Goal: Task Accomplishment & Management: Manage account settings

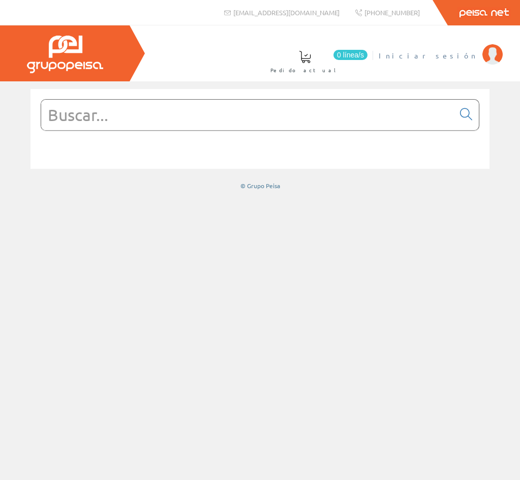
click at [486, 52] on img at bounding box center [492, 54] width 20 height 20
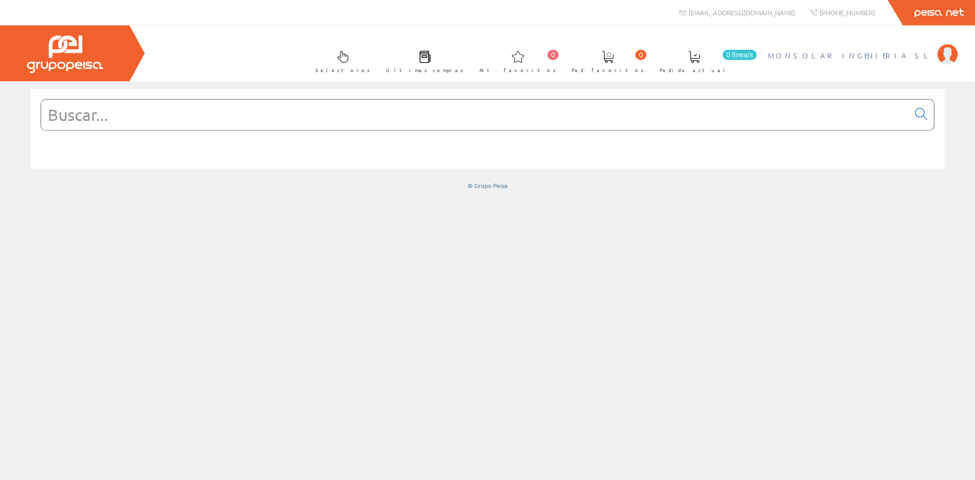
click at [519, 58] on img at bounding box center [948, 54] width 20 height 20
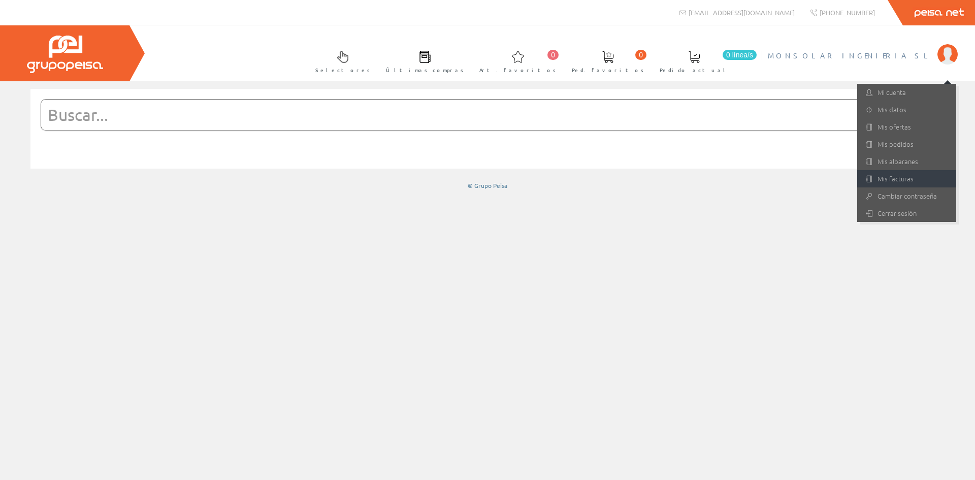
click at [519, 180] on link "Mis facturas" at bounding box center [906, 178] width 99 height 17
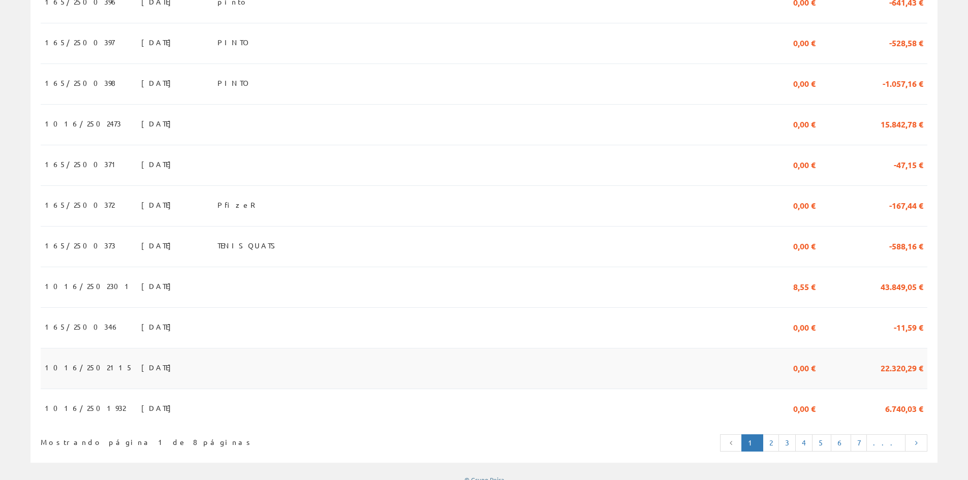
scroll to position [869, 0]
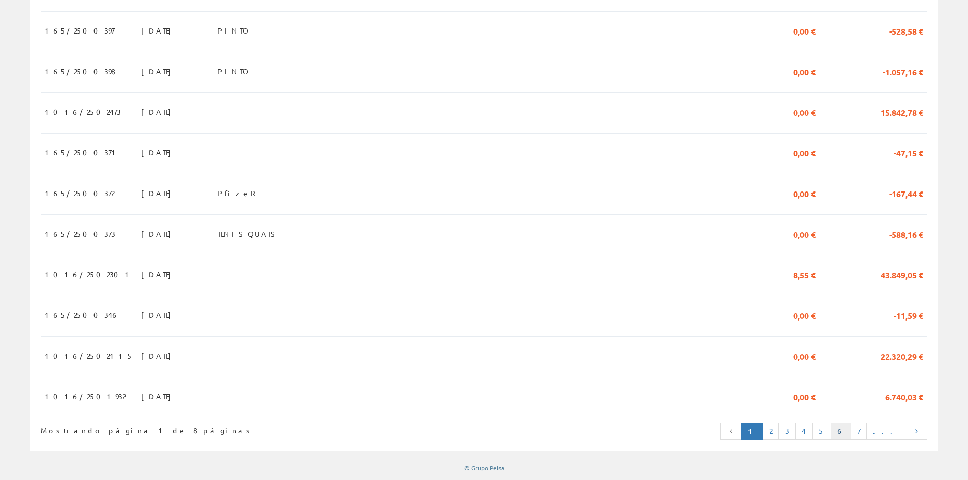
click at [851, 430] on link "6" at bounding box center [841, 431] width 20 height 17
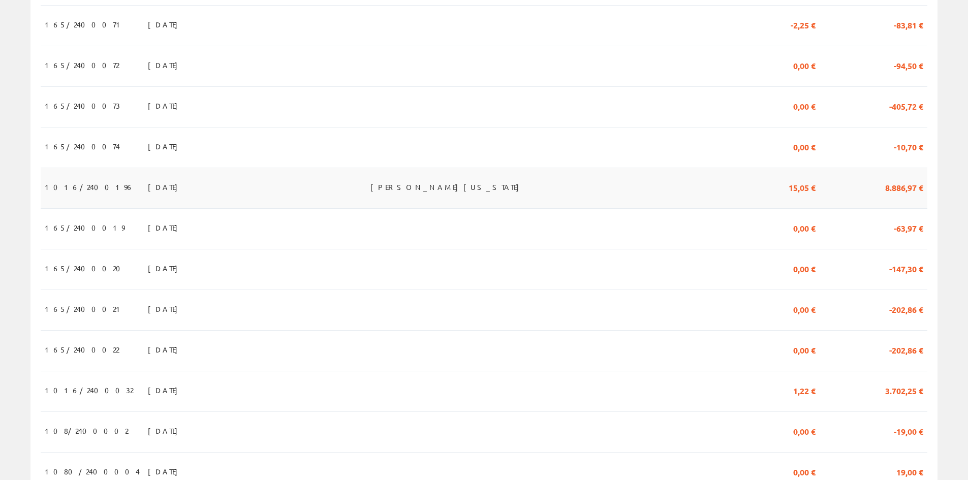
scroll to position [869, 0]
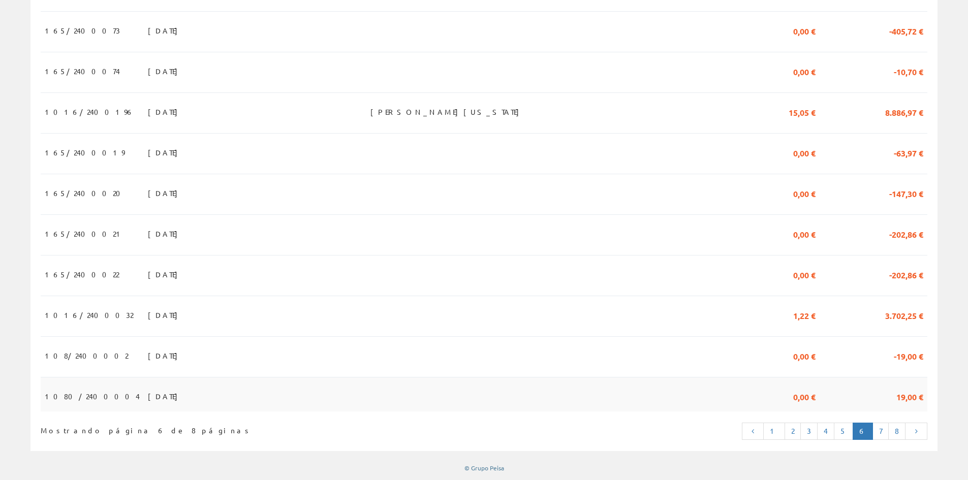
click at [244, 394] on td "03/01/2024" at bounding box center [194, 394] width 101 height 34
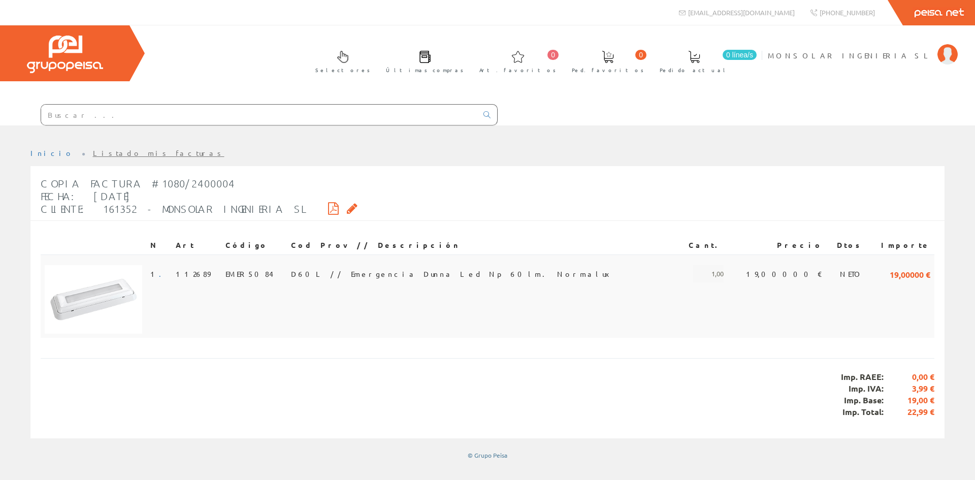
click at [319, 273] on span "D60L // Emergencia Dunna Led Np 60lm. Normalux" at bounding box center [454, 273] width 326 height 17
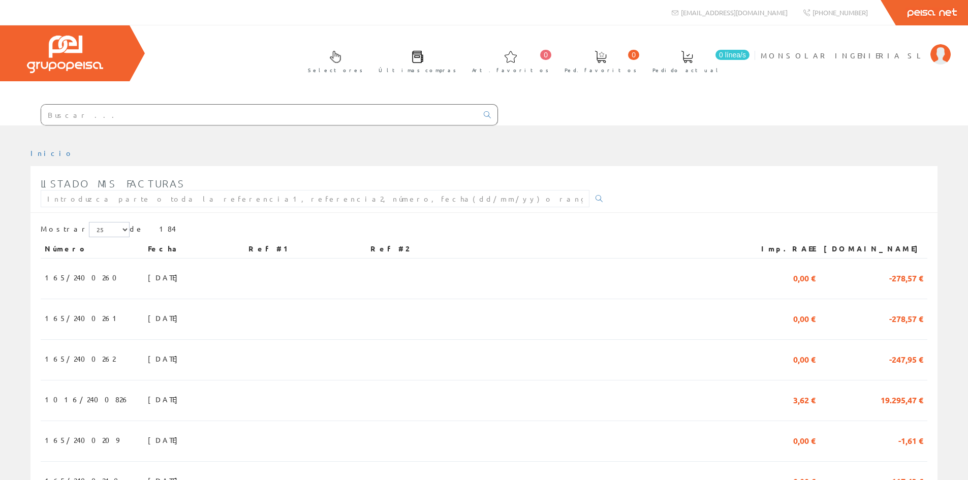
scroll to position [869, 0]
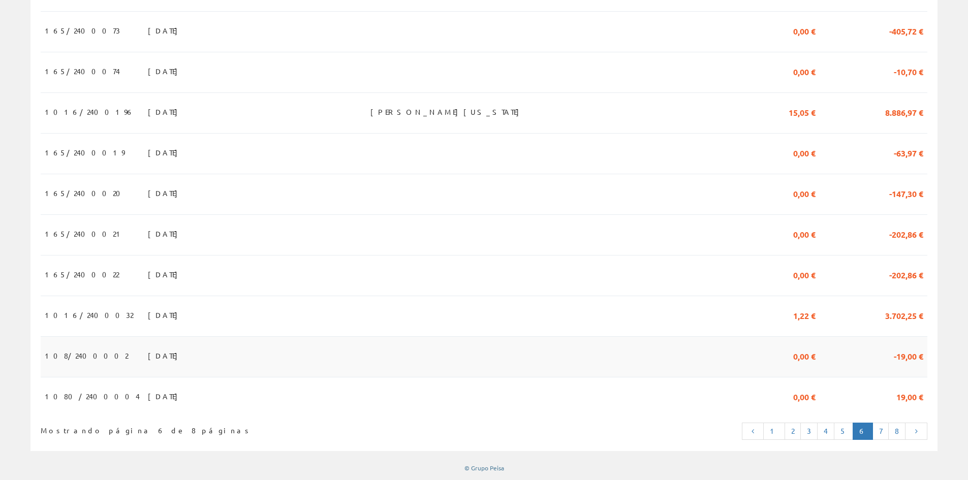
click at [148, 350] on span "03/01/2024" at bounding box center [165, 355] width 35 height 17
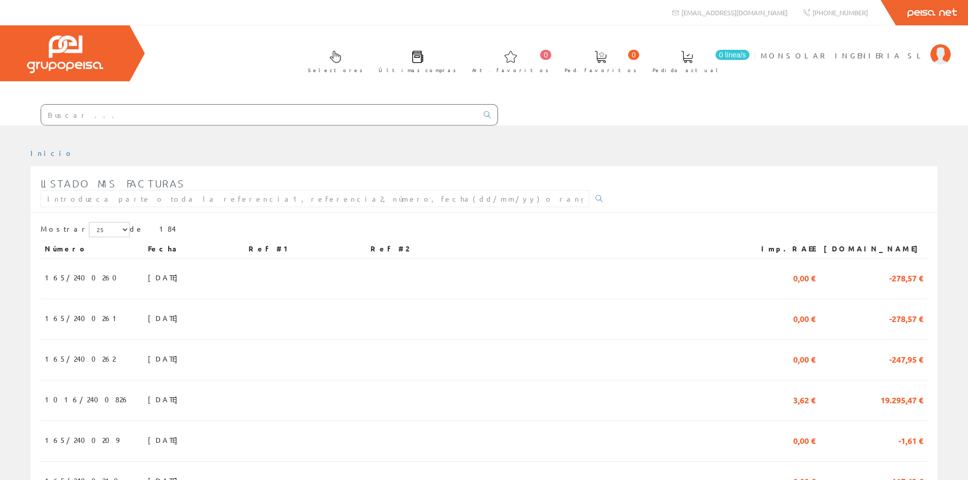
scroll to position [869, 0]
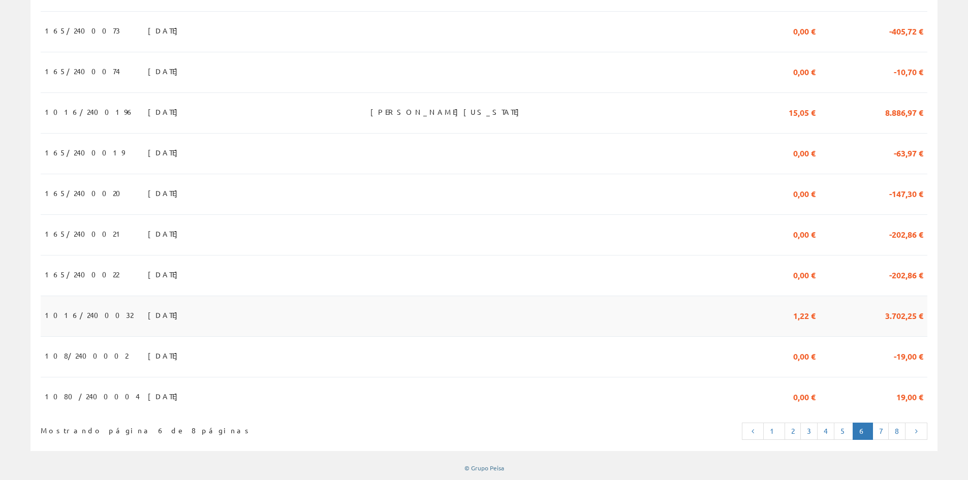
click at [361, 316] on td at bounding box center [305, 316] width 122 height 41
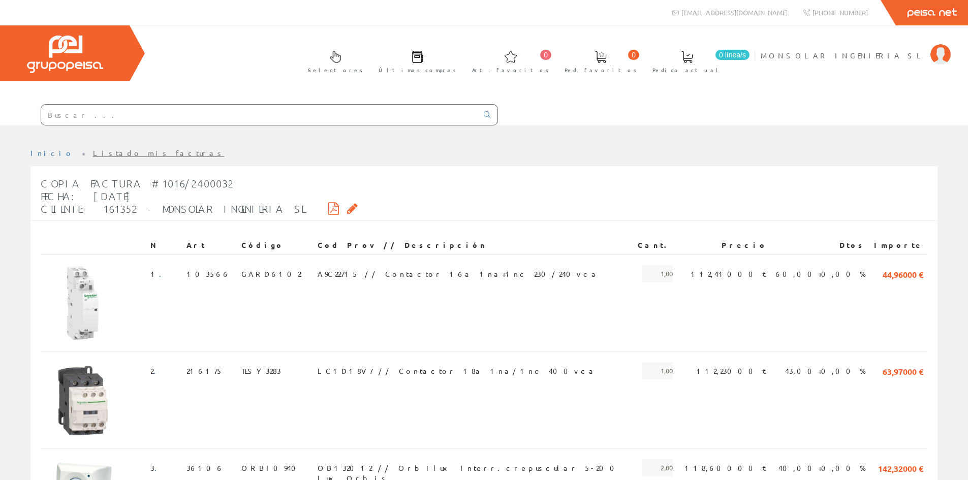
click at [328, 206] on icon at bounding box center [333, 208] width 11 height 7
click at [909, 49] on link "MONSOLAR INGENIERIA SL" at bounding box center [855, 47] width 190 height 10
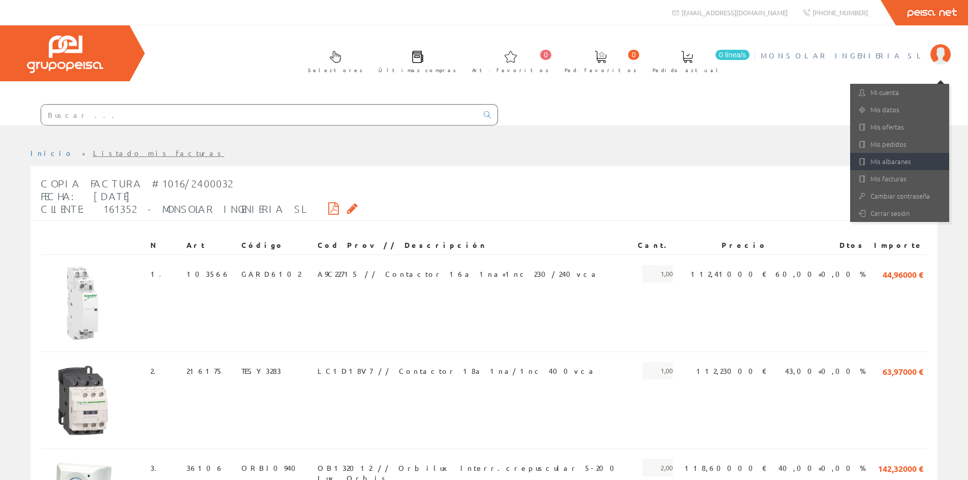
click at [919, 161] on link "Mis albaranes" at bounding box center [899, 161] width 99 height 17
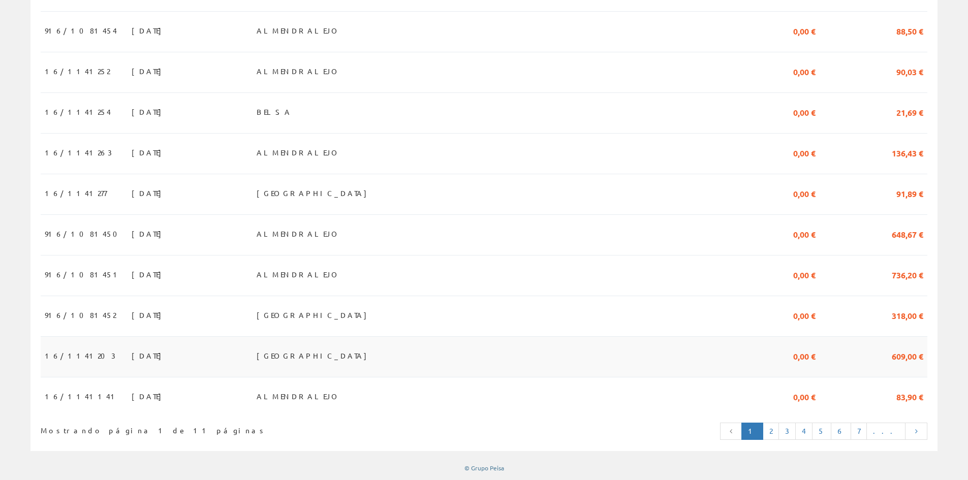
scroll to position [869, 0]
click at [851, 430] on link "6" at bounding box center [841, 431] width 20 height 17
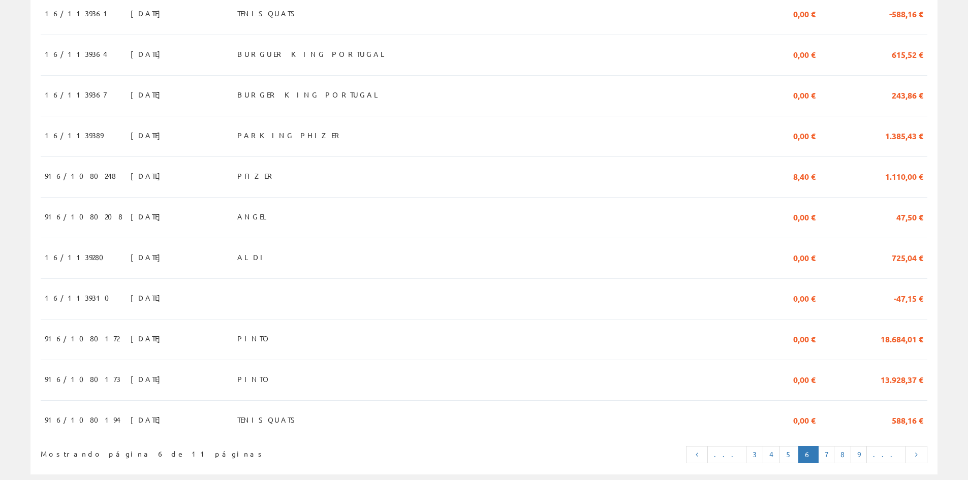
scroll to position [869, 0]
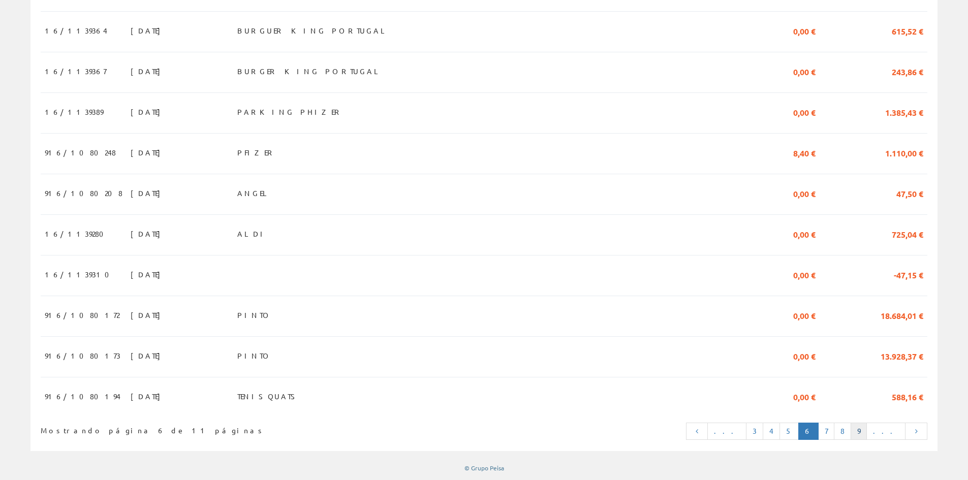
click at [867, 433] on link "9" at bounding box center [858, 431] width 16 height 17
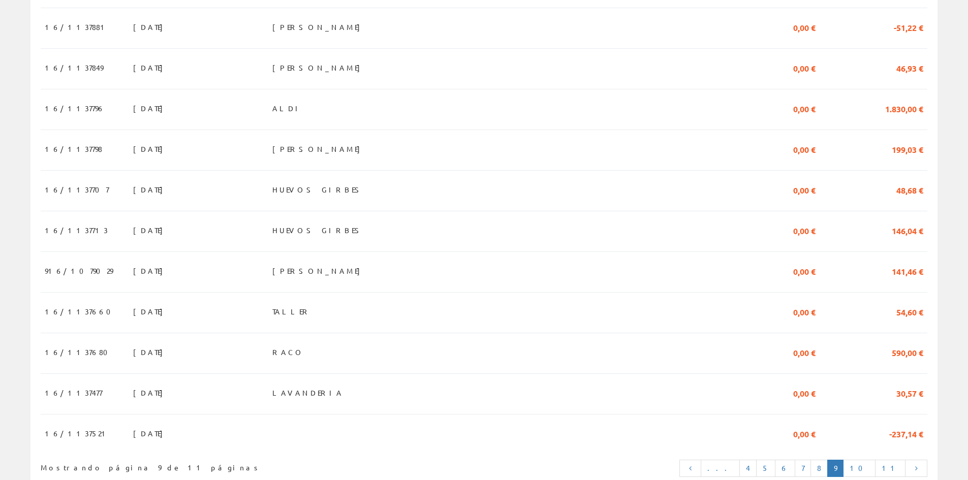
scroll to position [869, 0]
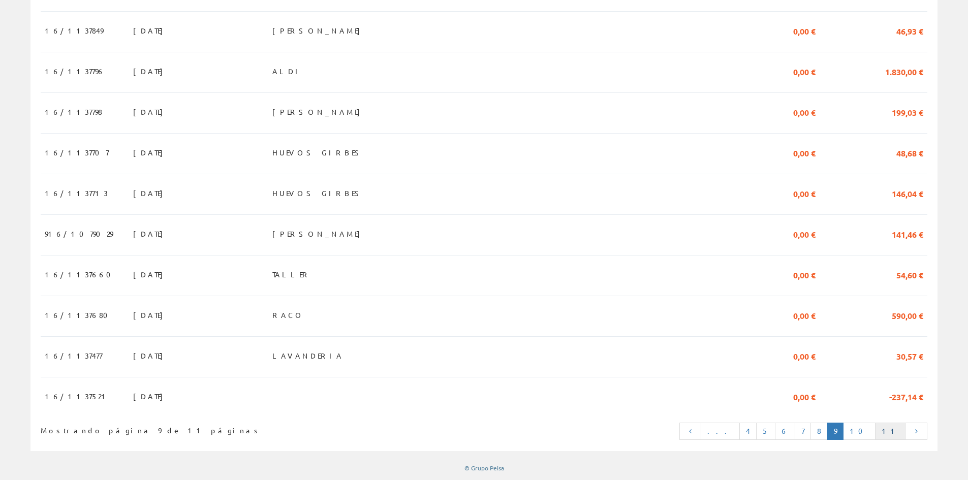
click at [890, 432] on link "11" at bounding box center [890, 431] width 30 height 17
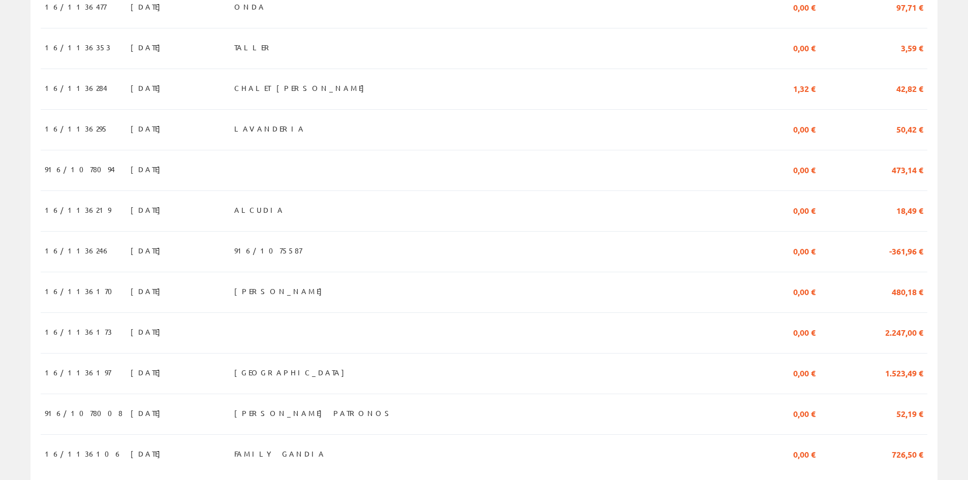
scroll to position [705, 0]
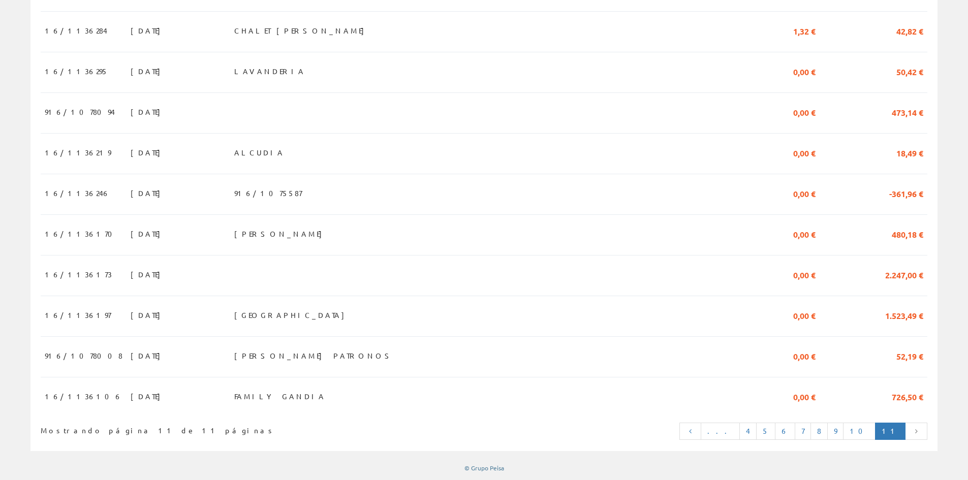
click at [915, 430] on icon at bounding box center [915, 431] width 9 height 7
click at [892, 432] on link "11" at bounding box center [890, 431] width 30 height 17
click at [893, 431] on link "11" at bounding box center [890, 431] width 30 height 17
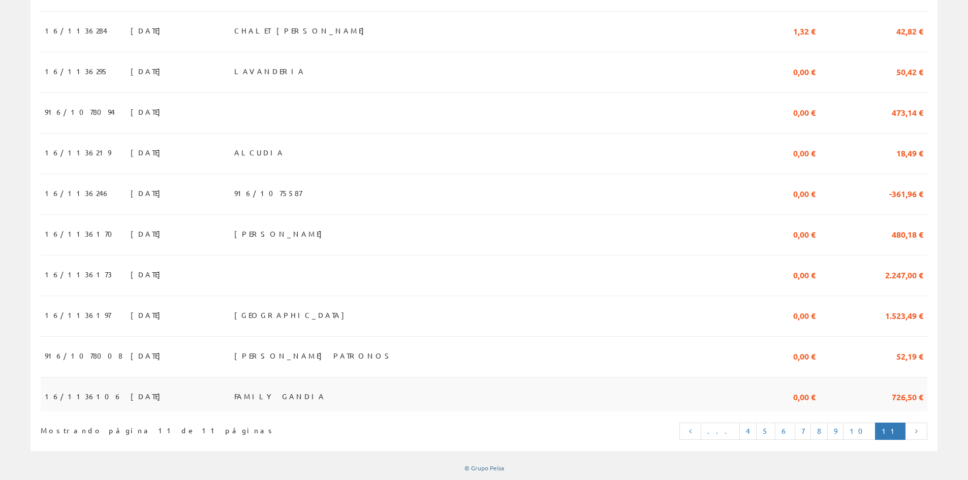
click at [359, 399] on td "FAMILY GANDIA" at bounding box center [431, 394] width 402 height 34
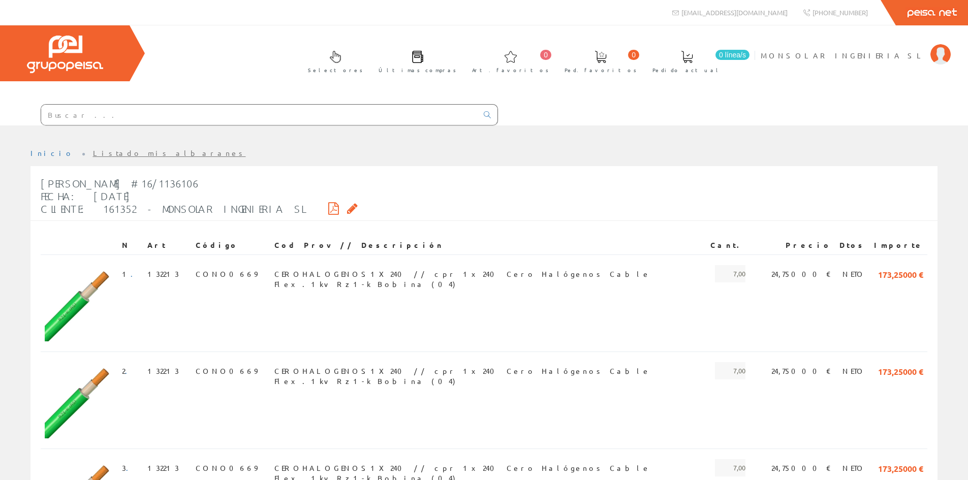
click at [328, 207] on icon at bounding box center [333, 208] width 11 height 7
click at [885, 59] on span "MONSOLAR INGENIERIA SL" at bounding box center [842, 55] width 165 height 10
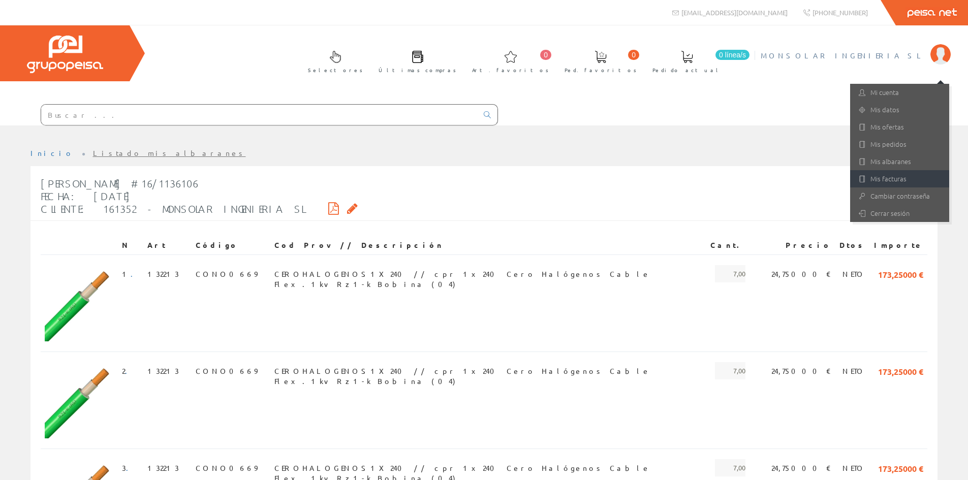
click at [907, 178] on link "Mis facturas" at bounding box center [899, 178] width 99 height 17
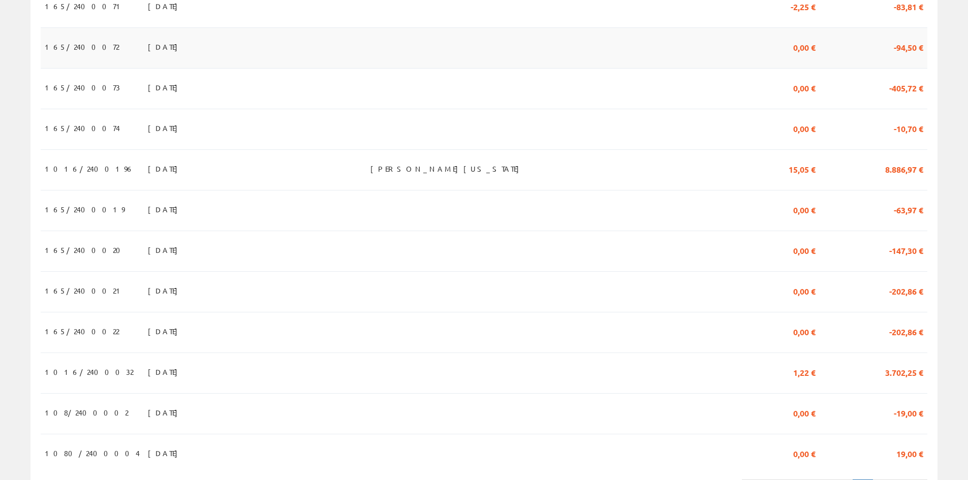
scroll to position [869, 0]
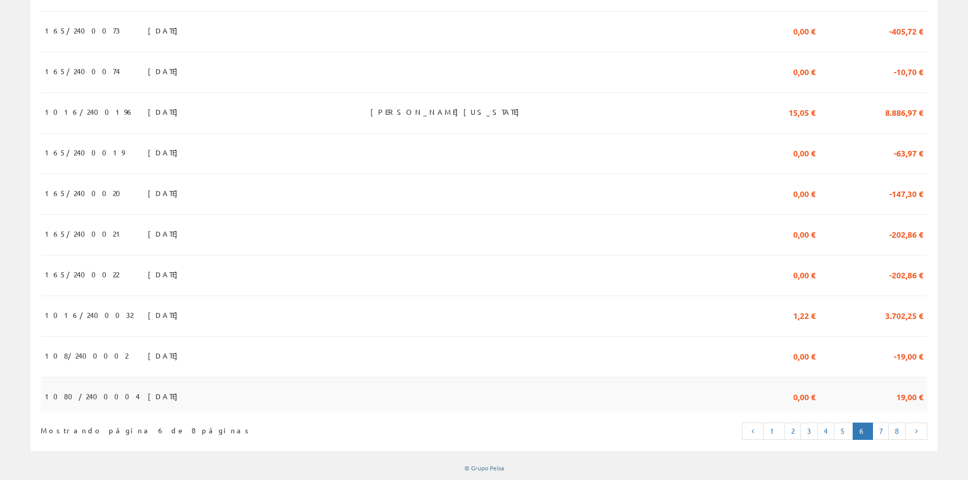
click at [631, 407] on td at bounding box center [554, 394] width 377 height 34
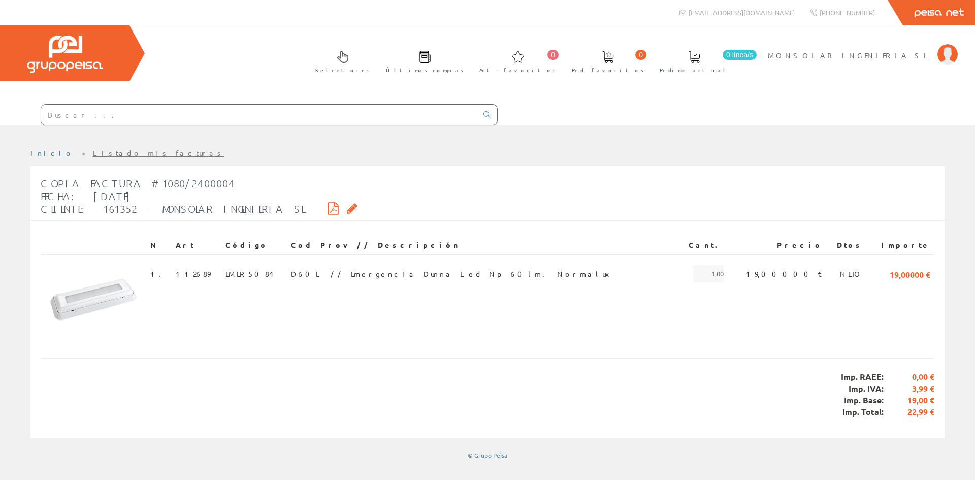
click at [328, 206] on icon at bounding box center [333, 208] width 11 height 7
click at [922, 51] on span "MONSOLAR INGENIERIA SL" at bounding box center [850, 55] width 165 height 10
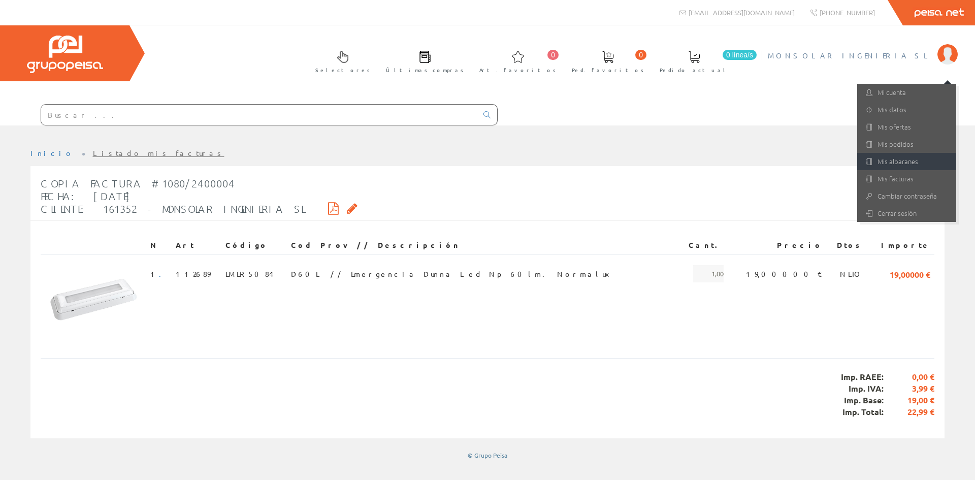
click at [902, 158] on link "Mis albaranes" at bounding box center [906, 161] width 99 height 17
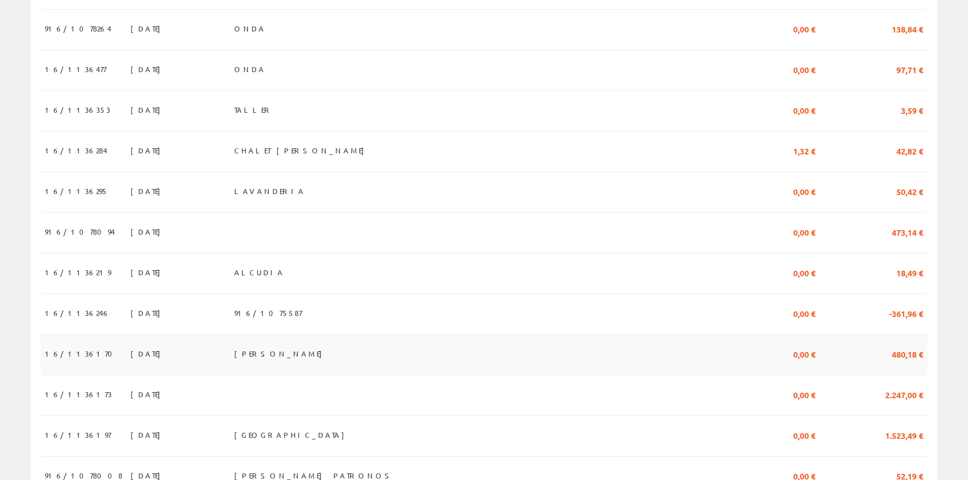
scroll to position [705, 0]
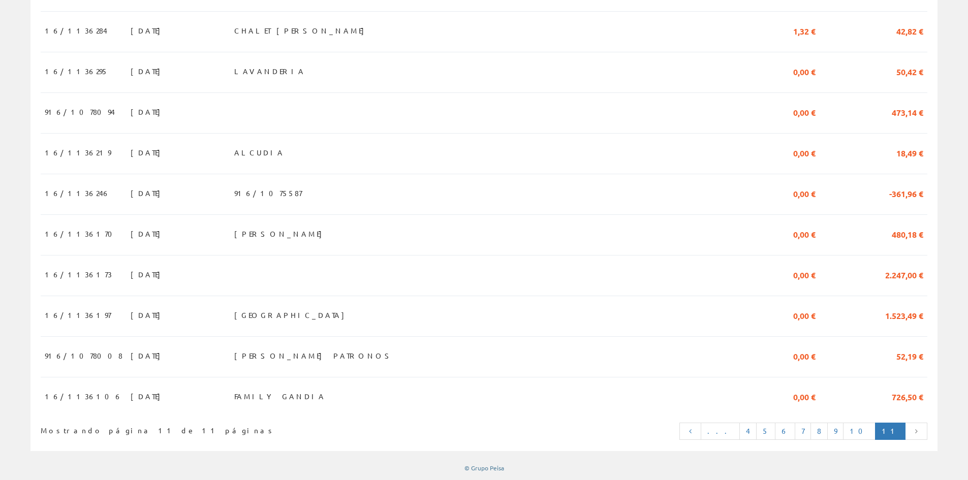
click at [895, 437] on link "11" at bounding box center [890, 431] width 30 height 17
click at [702, 434] on link at bounding box center [690, 431] width 22 height 17
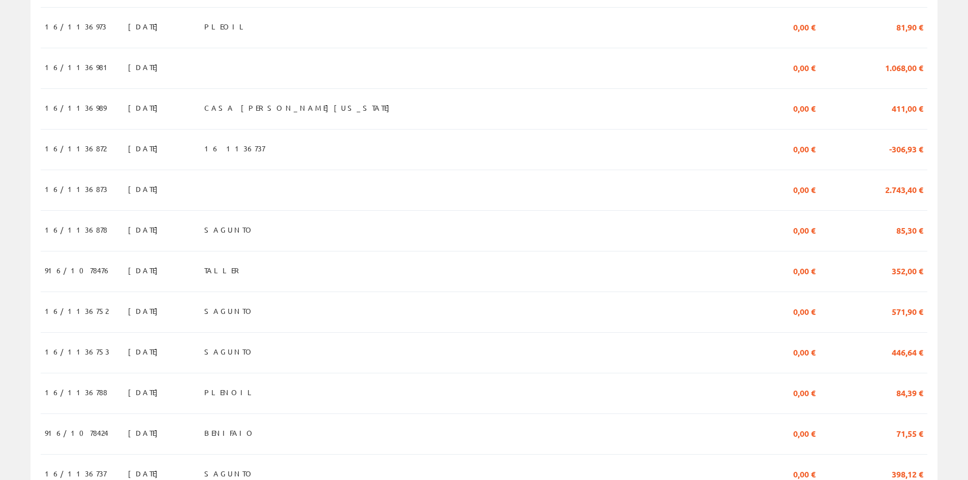
scroll to position [869, 0]
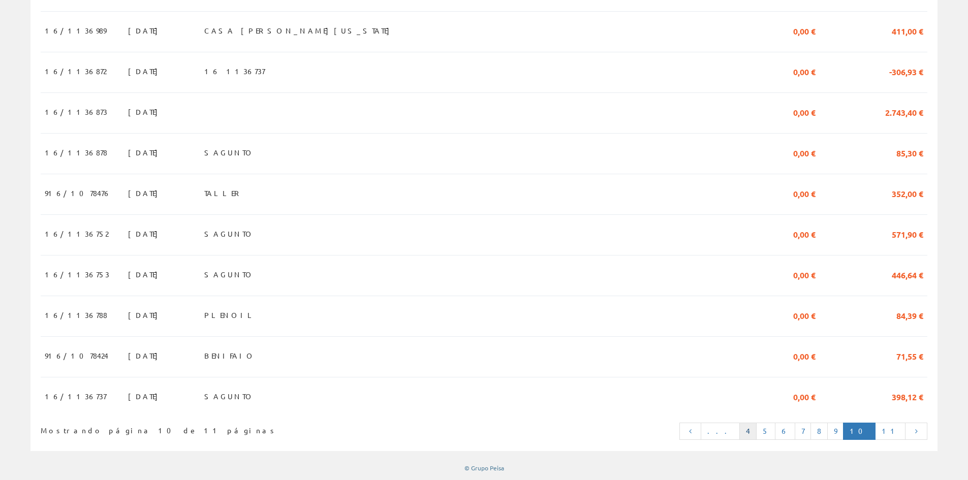
click at [756, 432] on link "4" at bounding box center [747, 431] width 17 height 17
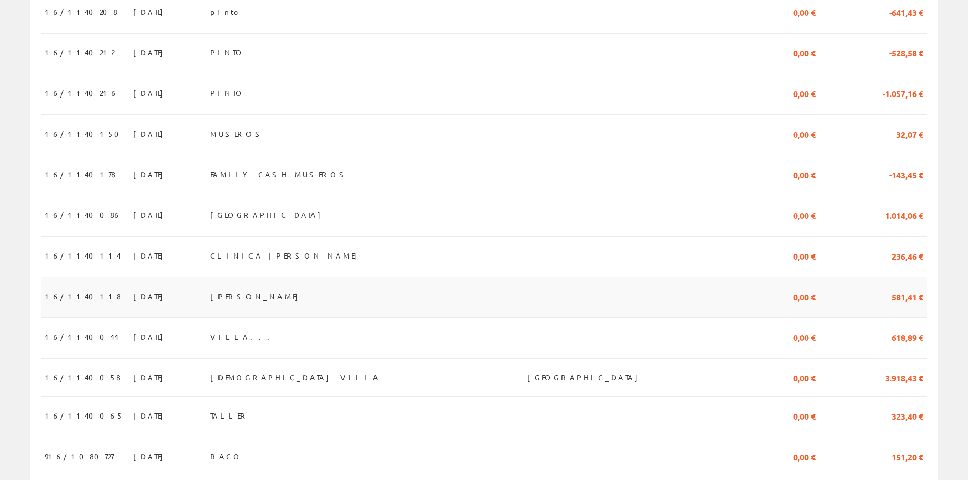
scroll to position [866, 0]
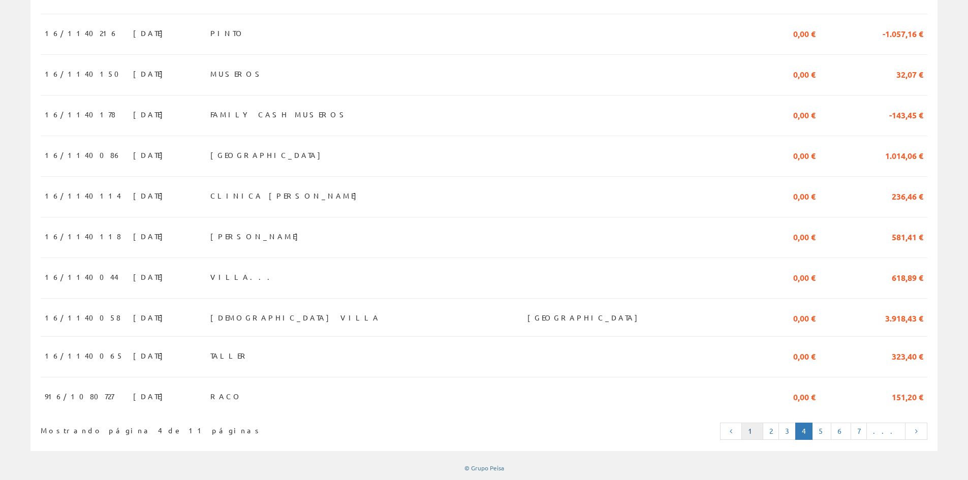
click at [763, 433] on link "1" at bounding box center [752, 431] width 22 height 17
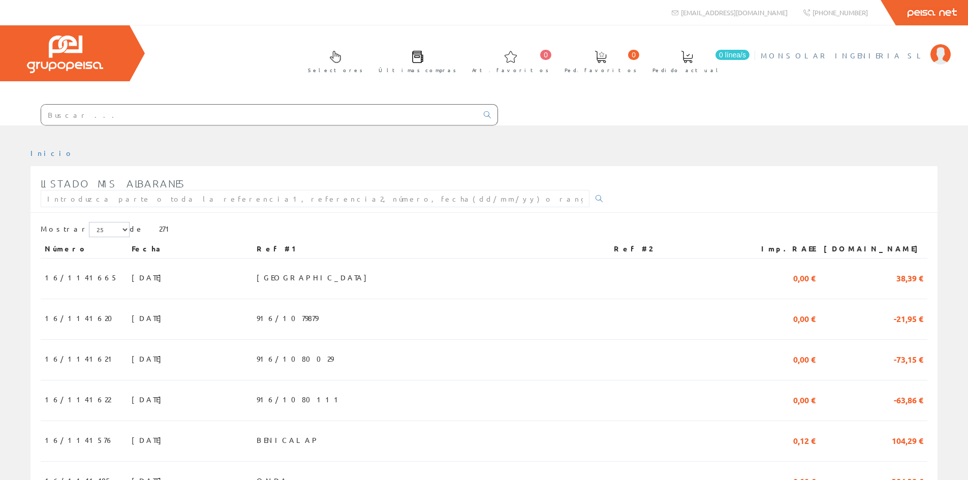
click at [904, 54] on span "MONSOLAR INGENIERIA SL" at bounding box center [842, 55] width 165 height 10
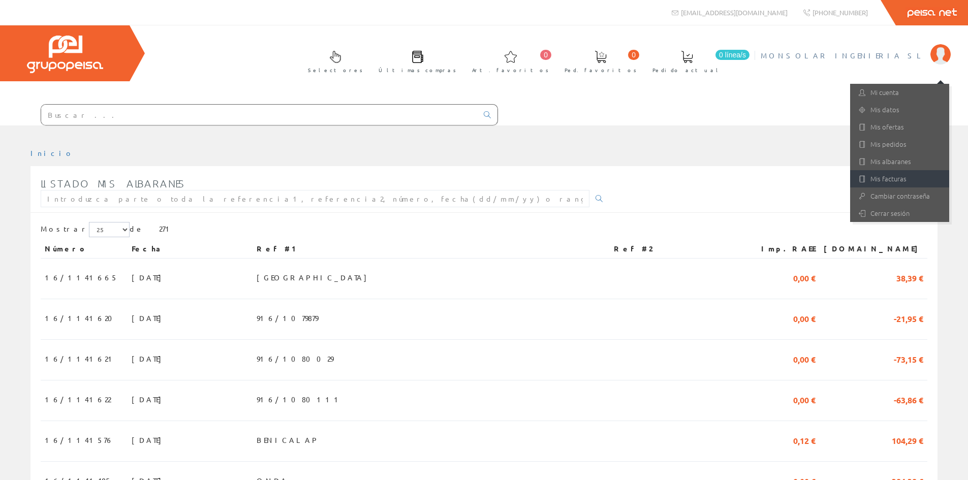
click at [904, 177] on link "Mis facturas" at bounding box center [899, 178] width 99 height 17
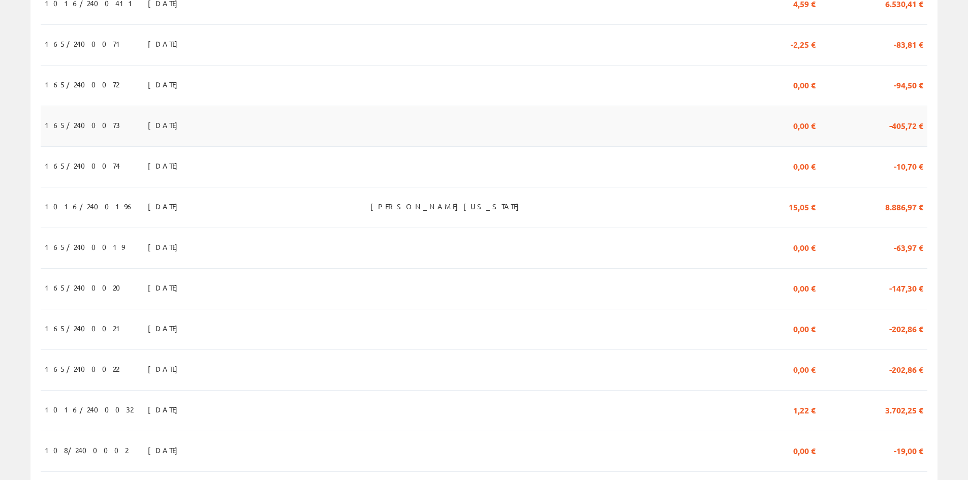
scroll to position [869, 0]
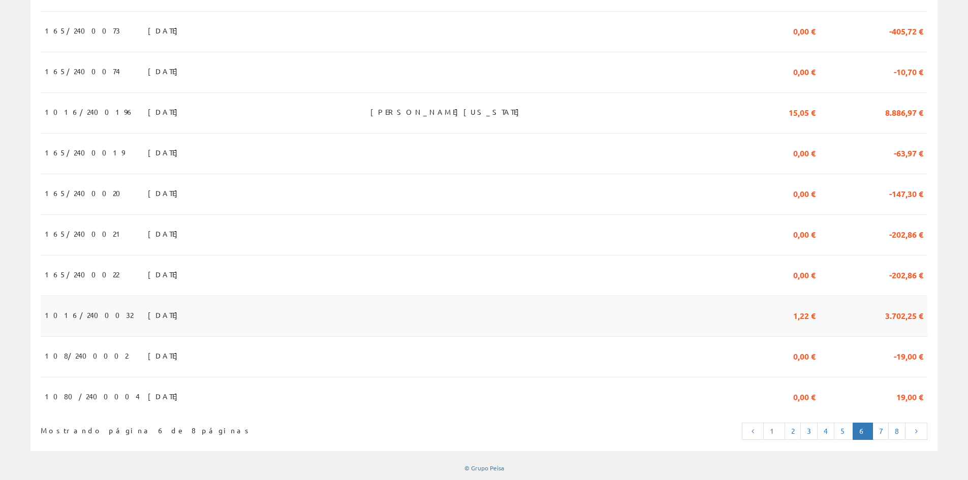
click at [244, 310] on td "[DATE]" at bounding box center [194, 316] width 101 height 41
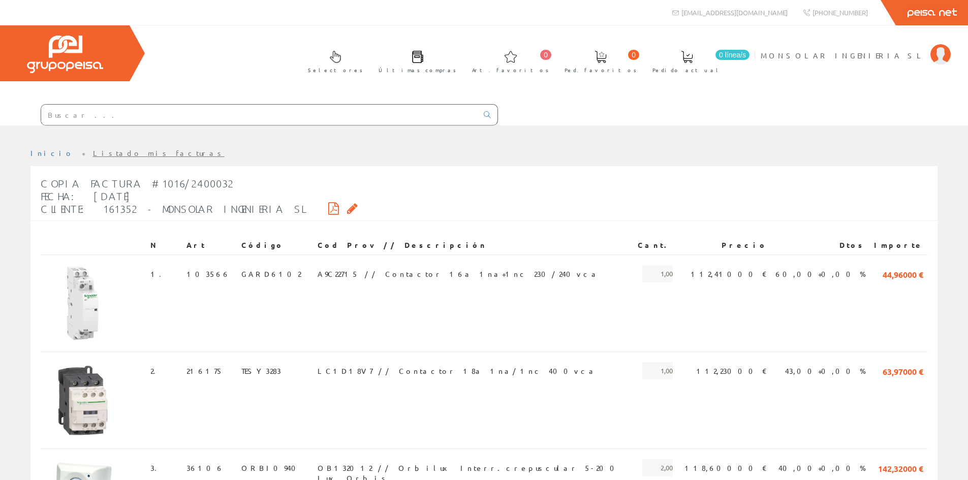
click at [328, 205] on icon at bounding box center [333, 208] width 11 height 7
